Goal: Task Accomplishment & Management: Use online tool/utility

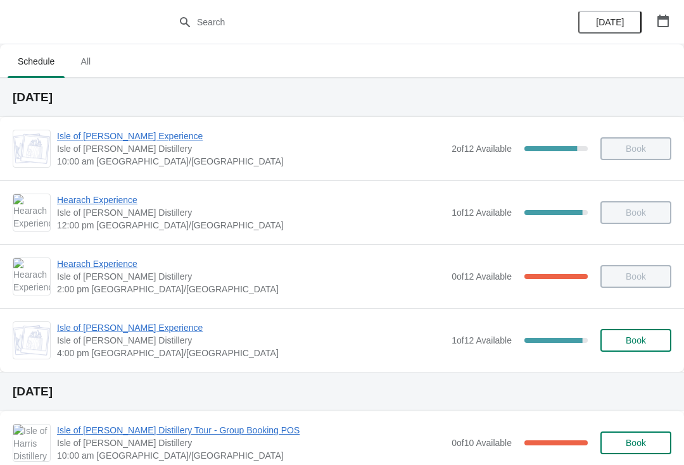
click at [130, 316] on div "Isle of Harris Gin Experience Isle of Harris Distillery 4:00 pm Europe/London 1…" at bounding box center [342, 340] width 684 height 64
click at [130, 330] on span "Isle of [PERSON_NAME] Experience" at bounding box center [251, 328] width 388 height 13
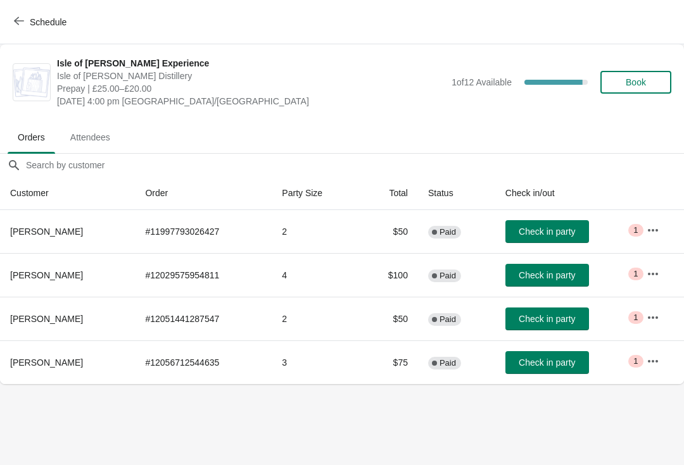
click at [567, 237] on button "Check in party" at bounding box center [547, 231] width 84 height 23
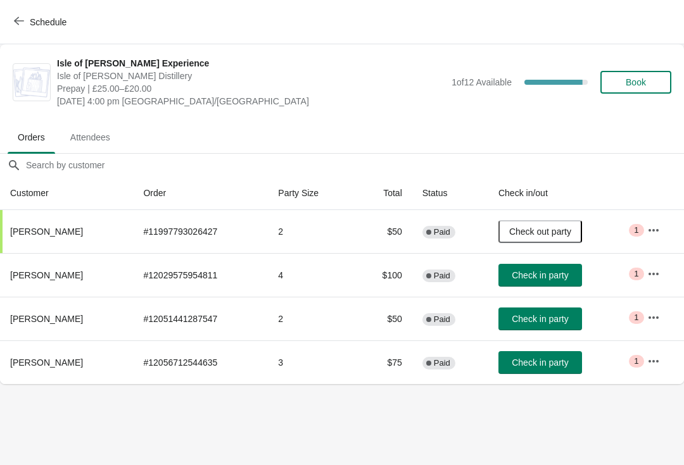
click at [540, 286] on button "Check in party" at bounding box center [540, 275] width 84 height 23
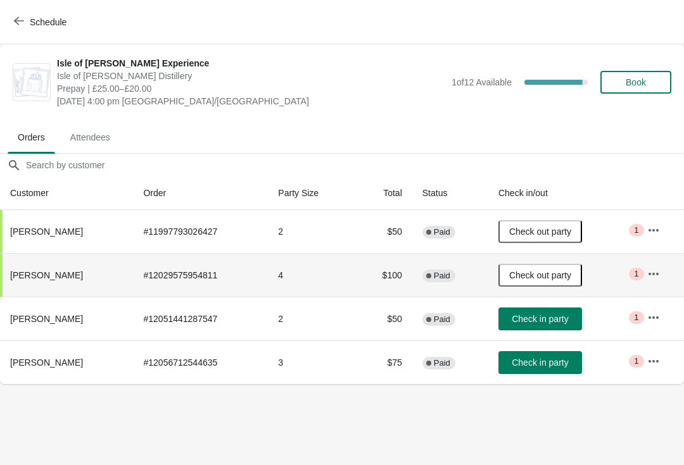
click at [28, 20] on span "Schedule" at bounding box center [41, 22] width 50 height 12
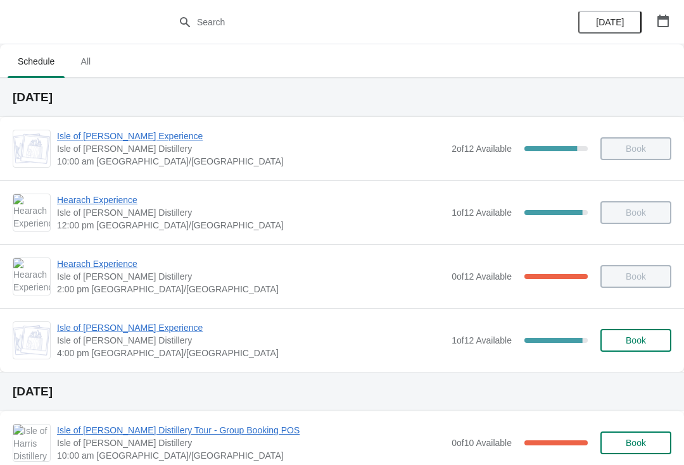
click at [131, 328] on span "Isle of [PERSON_NAME] Experience" at bounding box center [251, 328] width 388 height 13
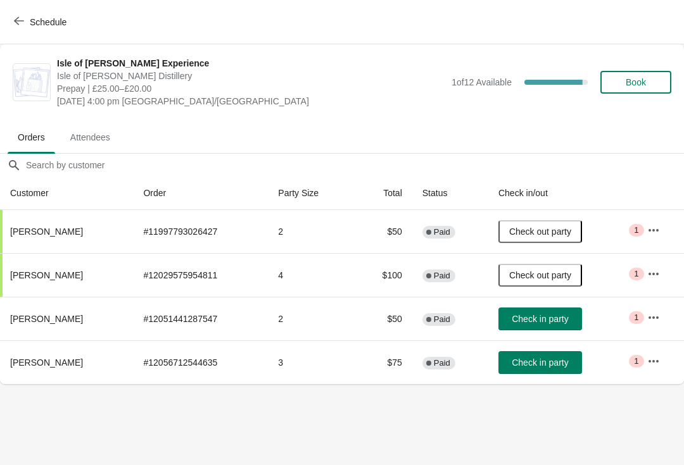
click at [538, 369] on button "Check in party" at bounding box center [540, 362] width 84 height 23
click at [544, 323] on span "Check in party" at bounding box center [539, 319] width 56 height 10
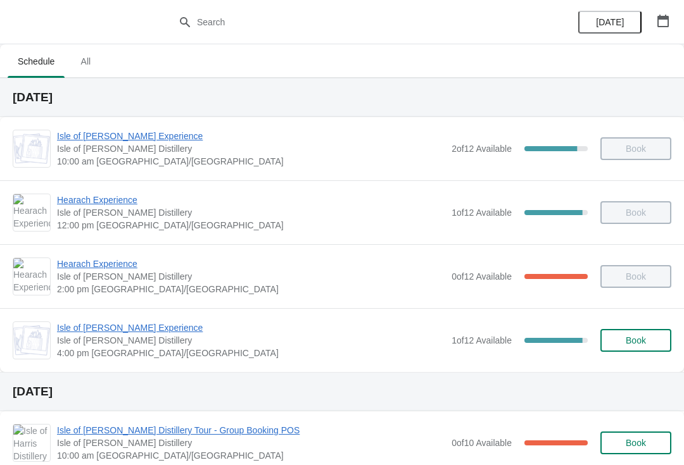
click at [84, 331] on span "Isle of [PERSON_NAME] Experience" at bounding box center [251, 328] width 388 height 13
